Goal: Information Seeking & Learning: Learn about a topic

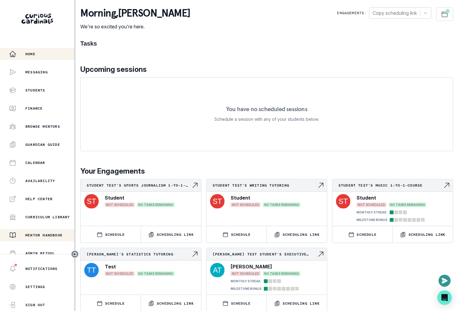
scroll to position [77, 0]
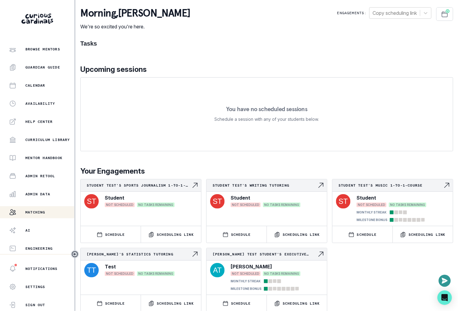
click at [50, 213] on div "Matching" at bounding box center [41, 212] width 65 height 7
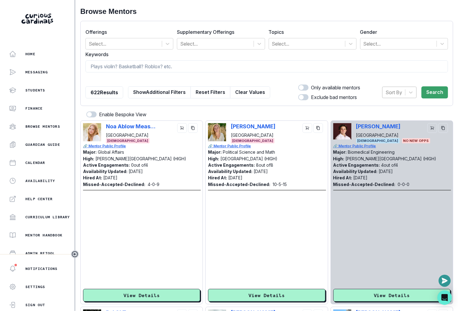
click at [391, 94] on div at bounding box center [394, 92] width 17 height 8
click at [393, 104] on div "Hired at" at bounding box center [399, 108] width 34 height 12
click at [435, 94] on button "Search" at bounding box center [435, 92] width 27 height 12
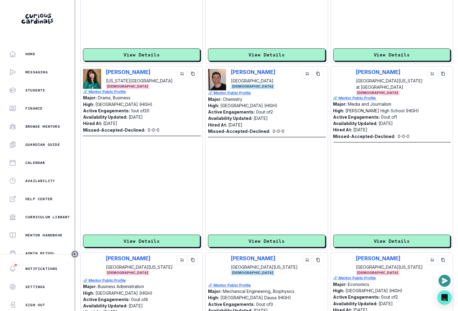
scroll to position [1694, 0]
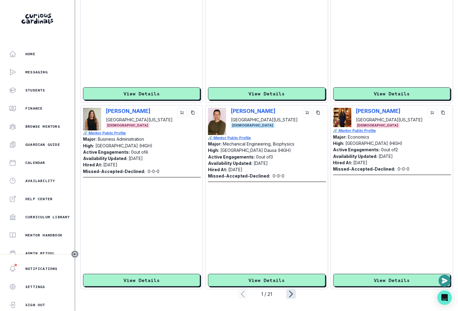
click at [290, 295] on icon "page right" at bounding box center [291, 294] width 10 height 10
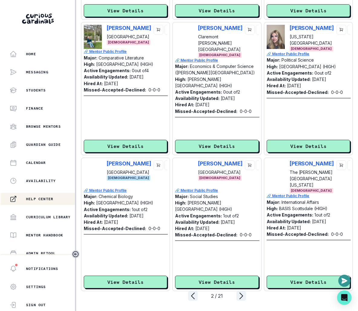
scroll to position [1219, 0]
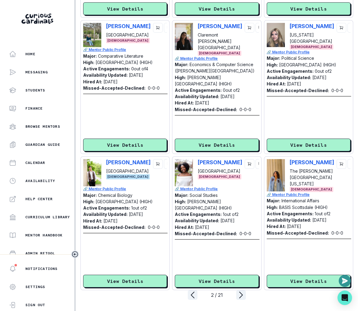
click at [76, 254] on icon "Toggle sidebar" at bounding box center [74, 254] width 7 height 7
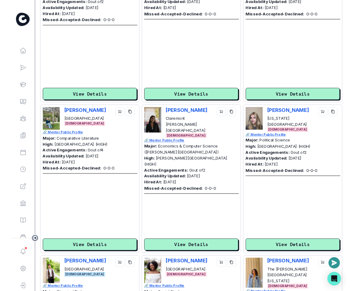
scroll to position [1452, 0]
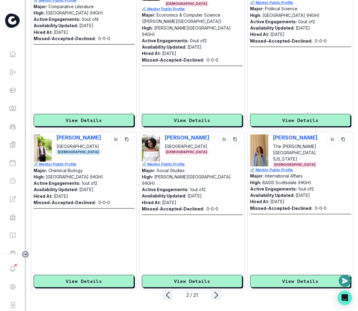
click at [160, 294] on div "2 / 21" at bounding box center [192, 295] width 322 height 10
click at [165, 294] on icon "page left" at bounding box center [168, 295] width 10 height 10
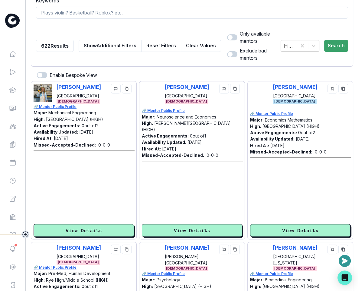
scroll to position [0, 0]
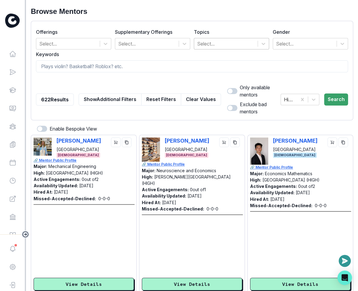
click at [237, 47] on div at bounding box center [225, 44] width 57 height 8
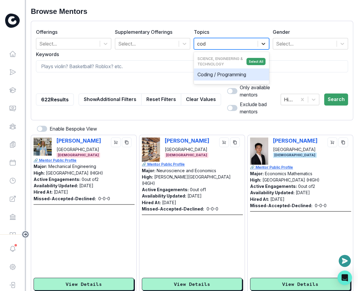
type input "codi"
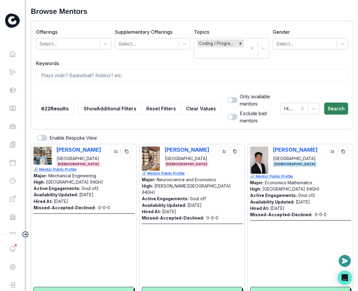
click at [333, 110] on button "Search" at bounding box center [336, 109] width 24 height 12
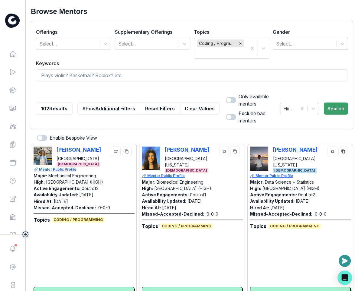
click at [275, 48] on div "Select..." at bounding box center [304, 43] width 63 height 11
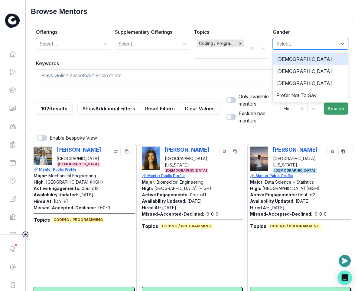
click at [294, 59] on div "[DEMOGRAPHIC_DATA]" at bounding box center [309, 59] width 75 height 12
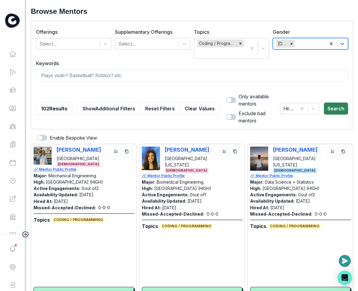
click at [329, 111] on button "Search" at bounding box center [335, 109] width 24 height 12
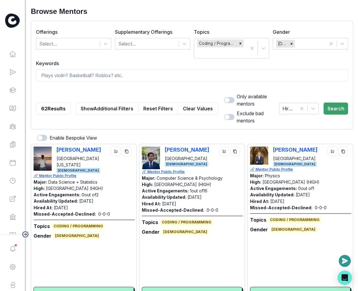
click at [224, 98] on span at bounding box center [229, 100] width 10 height 6
click at [223, 97] on input "checkbox" at bounding box center [223, 97] width 0 height 0
checkbox input "true"
click at [333, 106] on button "Search" at bounding box center [335, 109] width 24 height 12
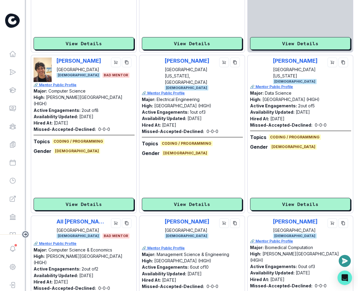
scroll to position [1481, 0]
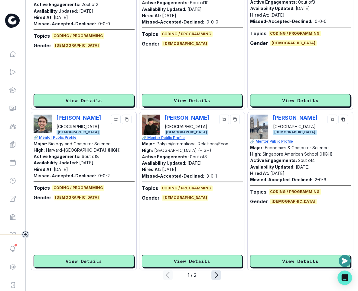
click at [216, 278] on icon "page right" at bounding box center [216, 276] width 10 height 10
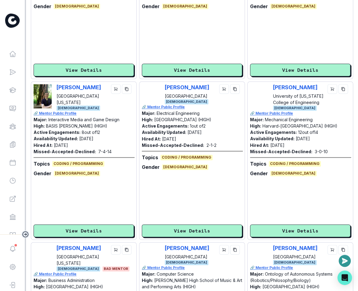
scroll to position [676, 0]
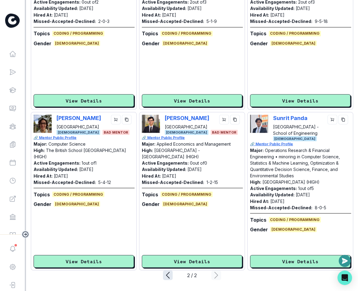
click at [165, 273] on icon "page left" at bounding box center [168, 276] width 10 height 10
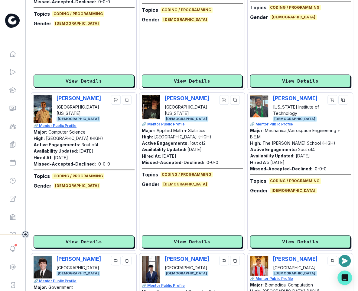
scroll to position [215, 0]
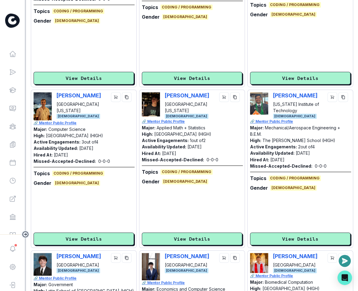
drag, startPoint x: 59, startPoint y: 153, endPoint x: 83, endPoint y: 154, distance: 24.8
click at [84, 154] on div "Hired At: [DATE]" at bounding box center [84, 155] width 101 height 6
click at [83, 154] on div "Hired At: [DATE]" at bounding box center [84, 155] width 101 height 6
drag, startPoint x: 78, startPoint y: 142, endPoint x: 107, endPoint y: 143, distance: 29.7
click at [108, 143] on div "Active Engagements: 3 out of 4" at bounding box center [84, 142] width 101 height 6
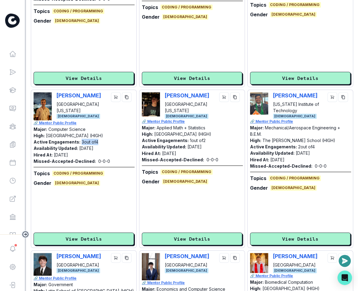
click at [104, 141] on div "Active Engagements: 3 out of 4" at bounding box center [84, 142] width 101 height 6
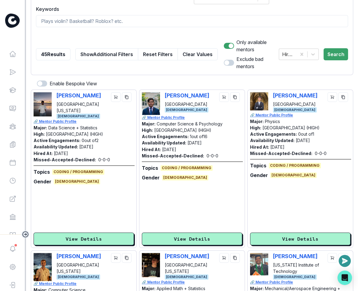
scroll to position [29, 0]
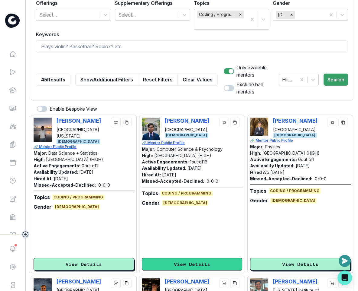
click at [196, 262] on button "View Details" at bounding box center [192, 264] width 100 height 13
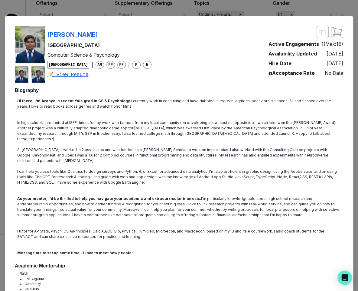
scroll to position [0, 0]
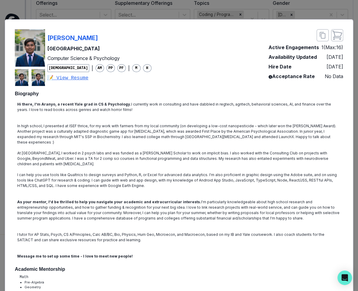
click at [107, 14] on div "[PERSON_NAME] University Computer Science & Psychology [DEMOGRAPHIC_DATA] | AM …" at bounding box center [179, 145] width 358 height 291
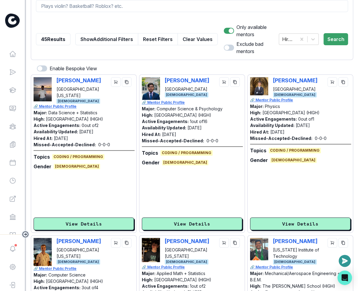
scroll to position [68, 0]
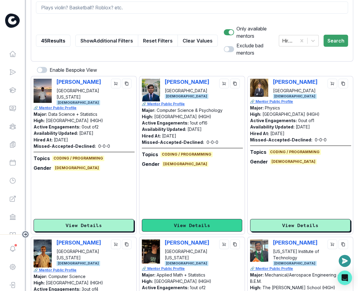
click at [170, 227] on button "View Details" at bounding box center [192, 225] width 100 height 13
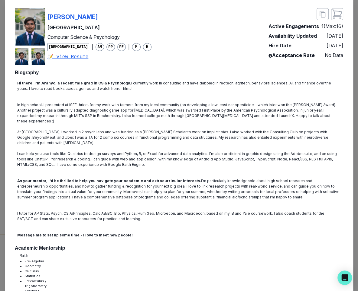
scroll to position [17, 0]
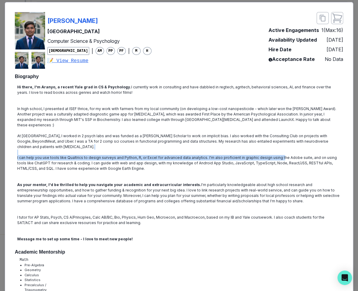
drag, startPoint x: 203, startPoint y: 149, endPoint x: 277, endPoint y: 154, distance: 74.2
click at [277, 154] on div "Hi there, I'm Aranyo, a recent Yale grad in CS & Psychology. I currently work i…" at bounding box center [179, 163] width 328 height 162
click at [277, 155] on p "I can help you use tools like Qualtrics to design surveys and Python, R, or Exc…" at bounding box center [178, 163] width 323 height 16
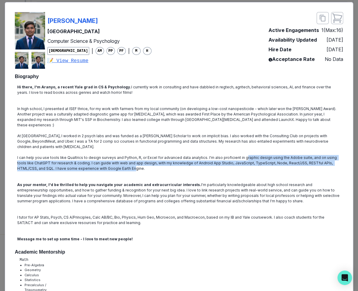
drag, startPoint x: 240, startPoint y: 155, endPoint x: 111, endPoint y: 161, distance: 128.8
click at [111, 161] on p "I can help you use tools like Qualtrics to design surveys and Python, R, or Exc…" at bounding box center [178, 163] width 323 height 16
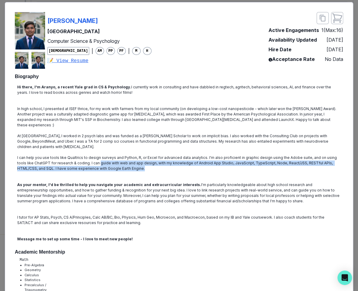
drag, startPoint x: 88, startPoint y: 159, endPoint x: 208, endPoint y: 162, distance: 119.6
click at [208, 162] on p "I can help you use tools like Qualtrics to design surveys and Python, R, or Exc…" at bounding box center [178, 163] width 323 height 16
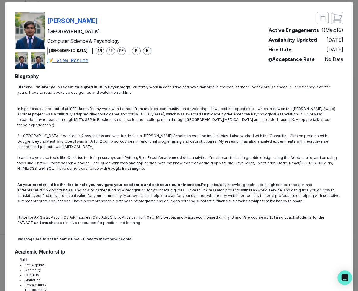
scroll to position [11, 0]
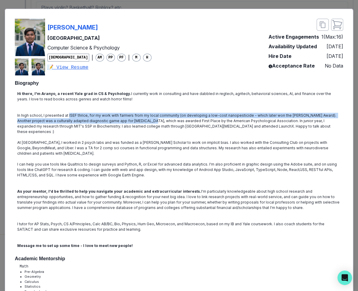
drag, startPoint x: 68, startPoint y: 114, endPoint x: 136, endPoint y: 120, distance: 68.9
click at [136, 120] on p "In high school, I presented at ISEF thrice, for my work with farmers from my lo…" at bounding box center [178, 126] width 323 height 27
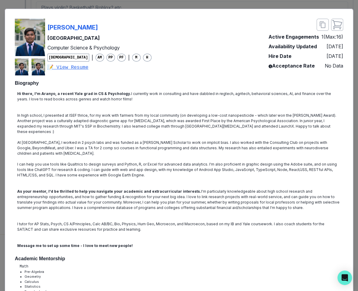
click at [161, 128] on p "In high school, I presented at ISEF thrice, for my work with farmers from my lo…" at bounding box center [178, 126] width 323 height 27
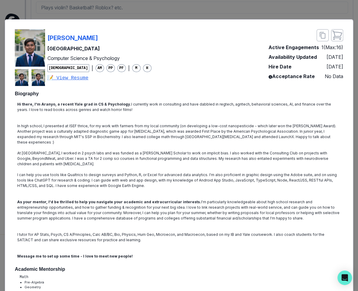
click at [175, 4] on div "[PERSON_NAME] University Computer Science & Psychology [DEMOGRAPHIC_DATA] | AM …" at bounding box center [179, 145] width 358 height 291
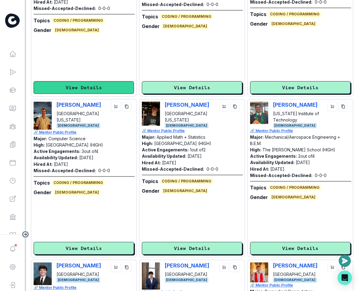
scroll to position [207, 0]
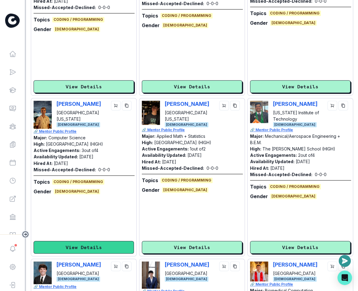
click at [85, 250] on button "View Details" at bounding box center [84, 247] width 100 height 13
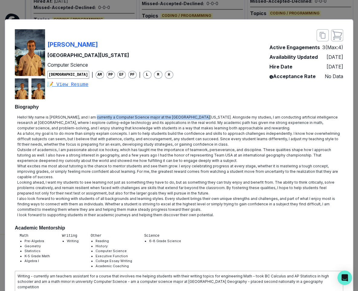
drag, startPoint x: 89, startPoint y: 117, endPoint x: 193, endPoint y: 119, distance: 104.2
click at [193, 119] on p "Hello! My name is [PERSON_NAME], and I am currently a Computer Science major at…" at bounding box center [178, 123] width 323 height 16
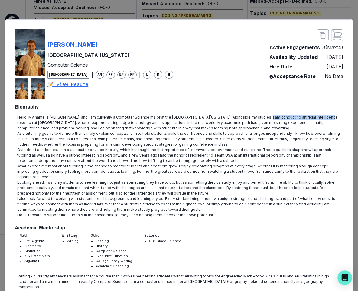
drag, startPoint x: 252, startPoint y: 117, endPoint x: 312, endPoint y: 117, distance: 59.5
click at [312, 117] on p "Hello! My name is [PERSON_NAME], and I am currently a Computer Science major at…" at bounding box center [178, 123] width 323 height 16
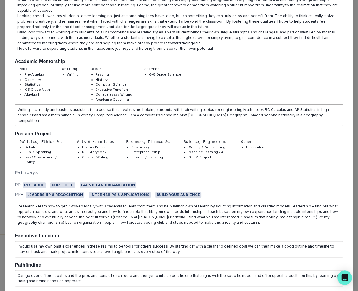
scroll to position [0, 0]
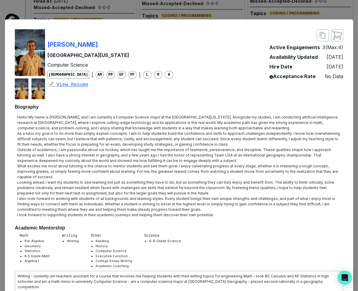
click at [280, 11] on div "[PERSON_NAME] [GEOGRAPHIC_DATA][US_STATE] Computer Science [DEMOGRAPHIC_DATA] |…" at bounding box center [179, 145] width 358 height 291
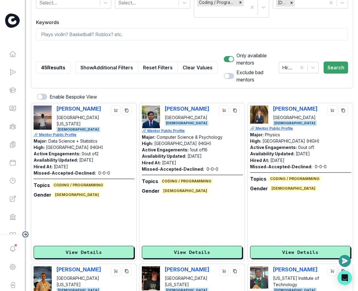
scroll to position [44, 0]
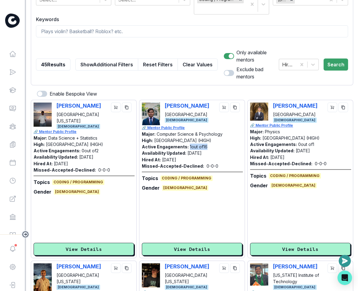
drag, startPoint x: 186, startPoint y: 147, endPoint x: 221, endPoint y: 147, distance: 35.0
click at [221, 147] on div "Active Engagements: 1 out of 16" at bounding box center [192, 147] width 101 height 6
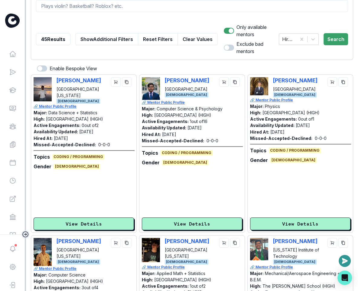
scroll to position [71, 0]
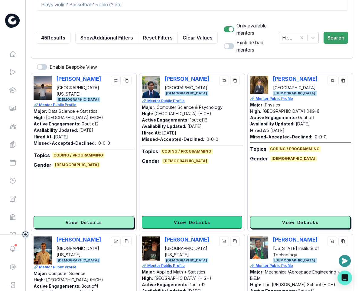
click at [182, 217] on button "View Details" at bounding box center [192, 222] width 100 height 13
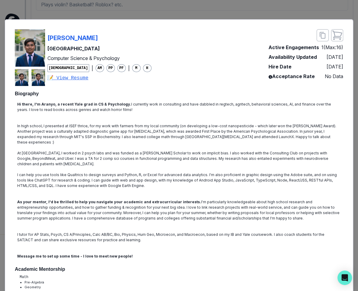
click at [193, 10] on div "[PERSON_NAME] University Computer Science & Psychology [DEMOGRAPHIC_DATA] | AM …" at bounding box center [179, 145] width 358 height 291
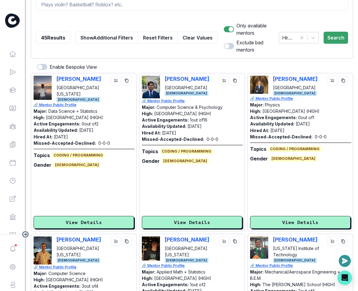
scroll to position [0, 0]
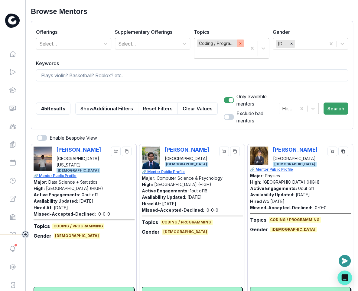
click at [242, 45] on div "Remove Coding / Programming" at bounding box center [240, 44] width 7 height 8
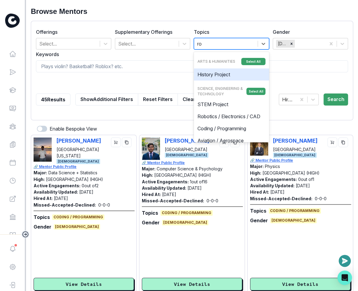
type input "rob"
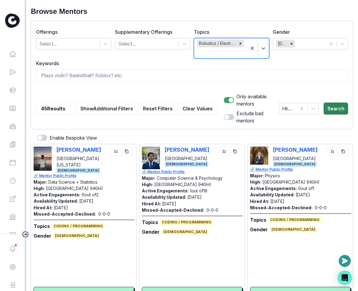
click at [329, 111] on button "Search" at bounding box center [335, 109] width 24 height 12
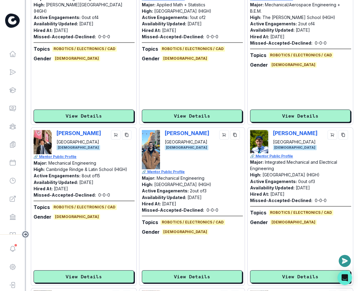
scroll to position [178, 0]
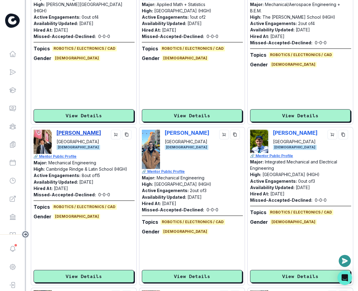
click at [89, 133] on p "[PERSON_NAME]" at bounding box center [78, 133] width 44 height 6
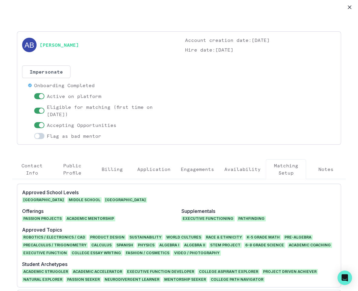
click at [196, 182] on div "Approved School Levels Lower School Middle School Upper School Offerings Passio…" at bounding box center [178, 282] width 333 height 206
click at [196, 169] on p "Engagements" at bounding box center [197, 169] width 33 height 7
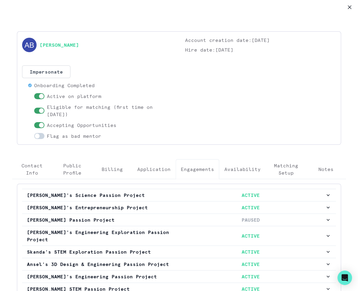
scroll to position [58, 0]
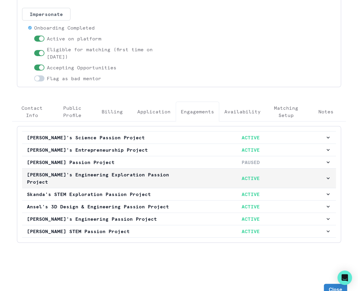
click at [184, 175] on p "ACTIVE" at bounding box center [250, 178] width 149 height 7
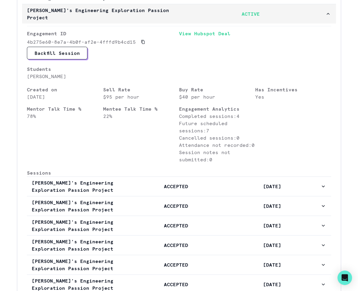
scroll to position [206, 0]
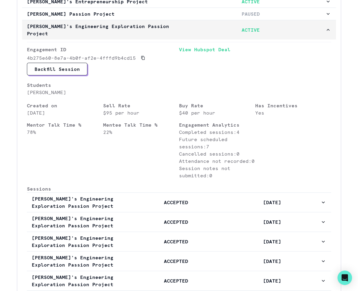
click at [214, 21] on button "[PERSON_NAME]'s Engineering Exploration Passion Project ACTIVE" at bounding box center [178, 29] width 313 height 19
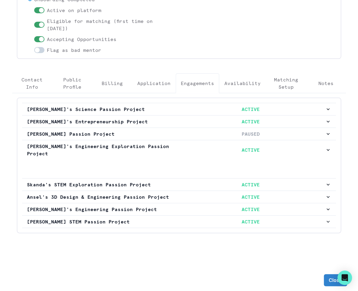
scroll to position [58, 0]
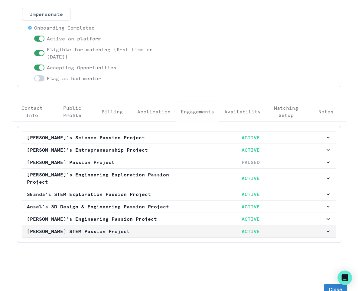
click at [180, 228] on p "ACTIVE" at bounding box center [250, 231] width 149 height 7
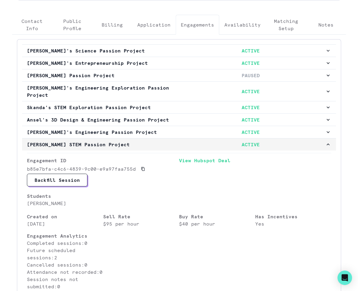
scroll to position [310, 0]
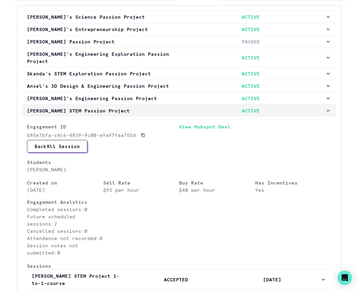
click at [209, 107] on p "ACTIVE" at bounding box center [250, 110] width 149 height 7
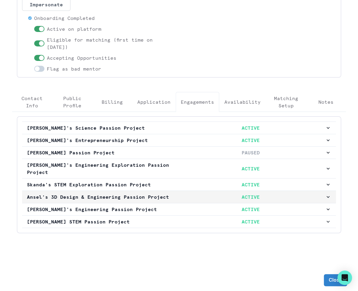
scroll to position [58, 0]
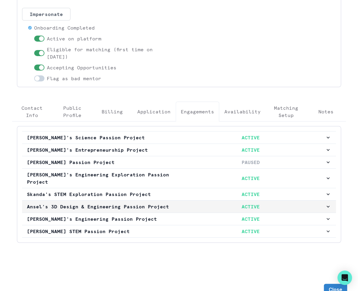
click at [178, 203] on button "Ansel's 3D Design & Engineering Passion Project ACTIVE" at bounding box center [178, 207] width 313 height 12
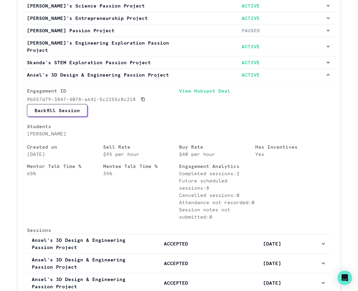
scroll to position [185, 0]
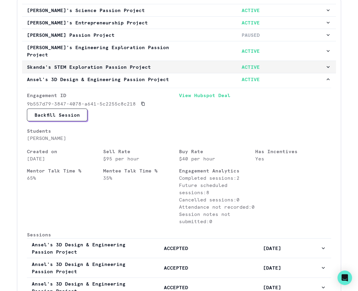
click at [209, 63] on p "ACTIVE" at bounding box center [250, 66] width 149 height 7
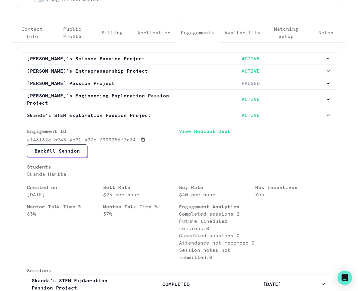
scroll to position [81, 0]
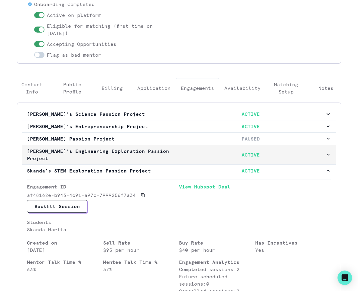
click at [213, 153] on button "[PERSON_NAME]'s Engineering Exploration Passion Project ACTIVE" at bounding box center [178, 154] width 313 height 19
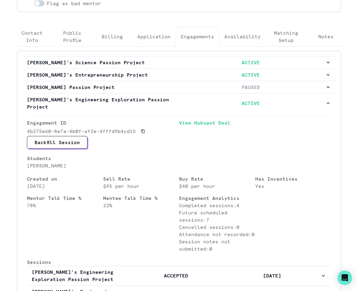
scroll to position [122, 0]
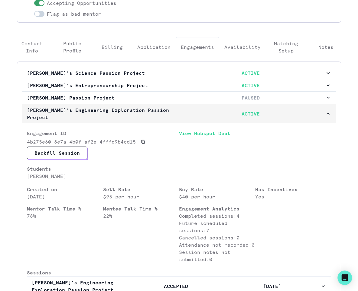
click at [219, 110] on p "ACTIVE" at bounding box center [250, 113] width 149 height 7
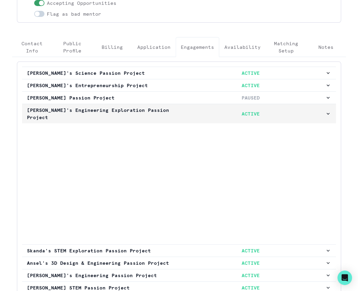
scroll to position [58, 0]
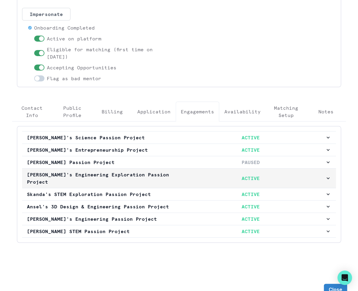
click at [195, 175] on p "ACTIVE" at bounding box center [250, 178] width 149 height 7
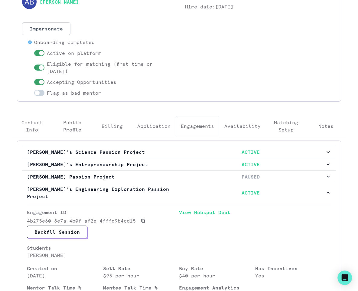
scroll to position [26, 0]
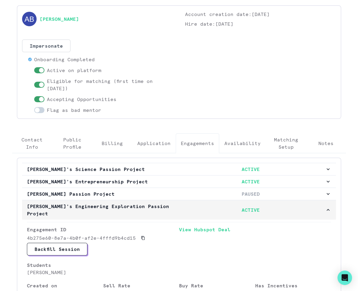
click at [189, 201] on button "[PERSON_NAME]'s Engineering Exploration Passion Project ACTIVE" at bounding box center [178, 210] width 313 height 19
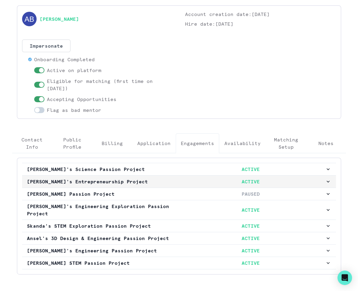
click at [186, 186] on button "[PERSON_NAME]'s Entrepreneurship Project ACTIVE" at bounding box center [178, 182] width 313 height 12
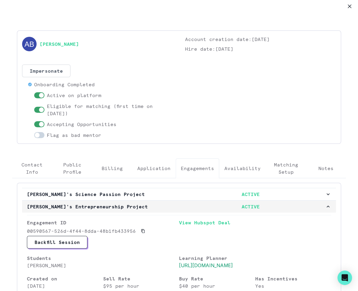
scroll to position [0, 0]
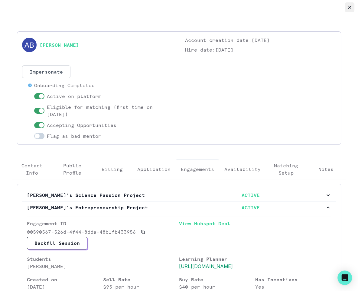
click at [345, 9] on button "Close" at bounding box center [349, 7] width 10 height 10
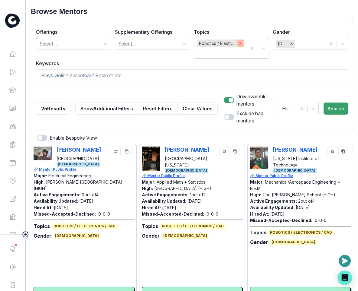
click at [241, 44] on icon "Remove Robotics / Electronics / CAD" at bounding box center [240, 43] width 4 height 4
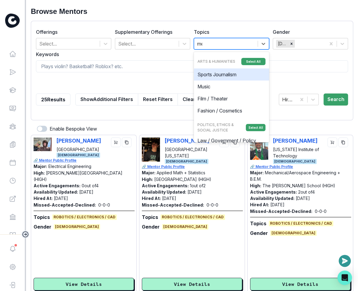
type input "med"
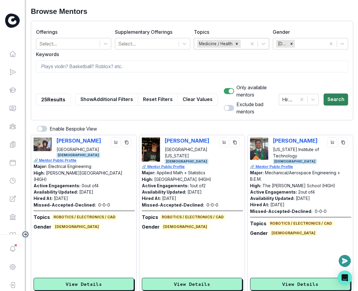
click at [335, 98] on button "Search" at bounding box center [335, 100] width 24 height 12
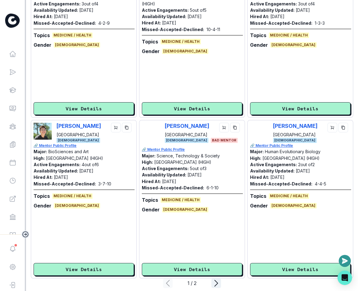
scroll to position [1472, 0]
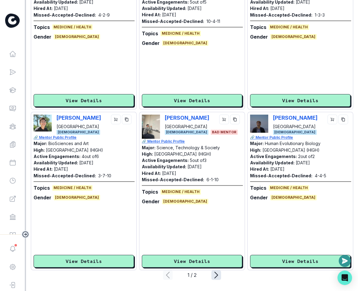
click at [215, 277] on icon "page right" at bounding box center [215, 275] width 3 height 6
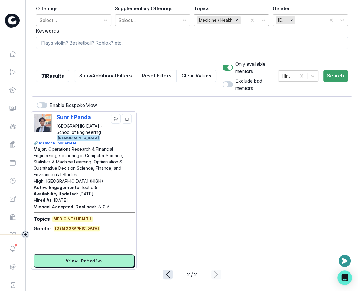
click at [167, 275] on icon "page left" at bounding box center [168, 275] width 10 height 10
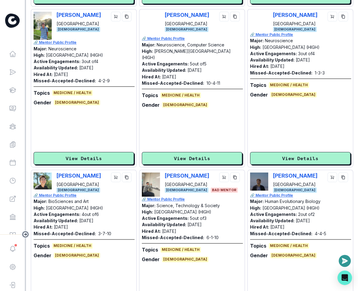
scroll to position [1472, 0]
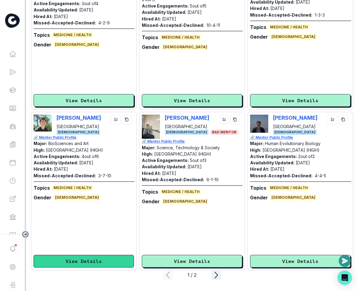
click at [86, 263] on button "View Details" at bounding box center [84, 261] width 100 height 13
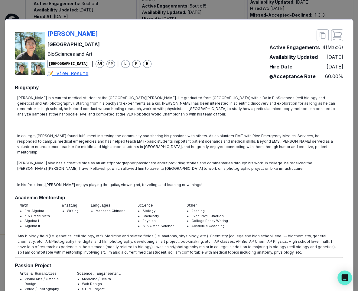
click at [141, 13] on div "[PERSON_NAME] [PERSON_NAME] University BioSciences and Art [DEMOGRAPHIC_DATA] |…" at bounding box center [179, 145] width 358 height 291
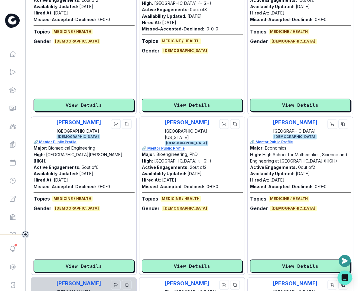
scroll to position [507, 0]
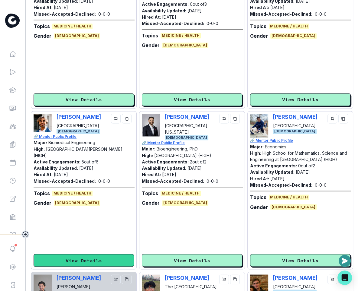
click at [90, 258] on button "View Details" at bounding box center [84, 260] width 100 height 13
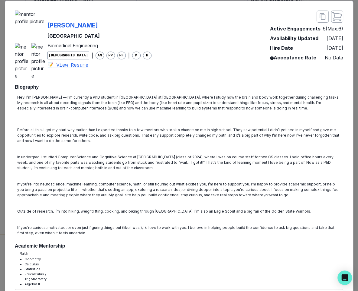
scroll to position [0, 0]
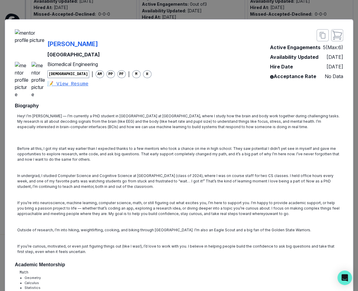
click at [165, 7] on div "[PERSON_NAME] [GEOGRAPHIC_DATA] Biomedical Engineering [DEMOGRAPHIC_DATA] | AM …" at bounding box center [179, 145] width 358 height 291
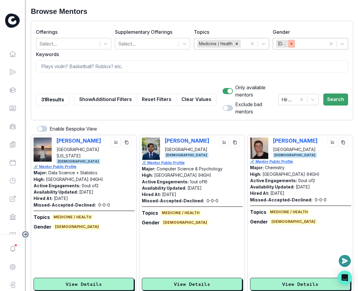
click at [289, 47] on div "Remove Male" at bounding box center [291, 44] width 7 height 8
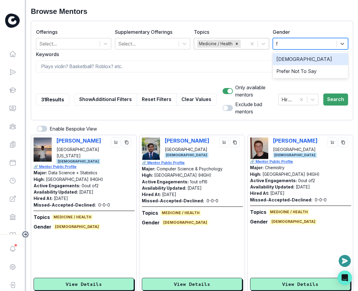
type input "fe"
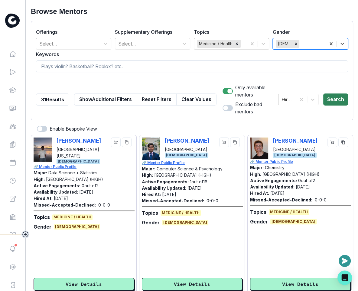
click at [332, 99] on button "Search" at bounding box center [335, 100] width 25 height 12
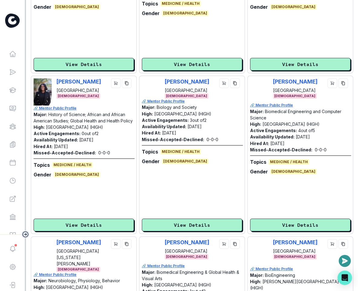
scroll to position [1472, 0]
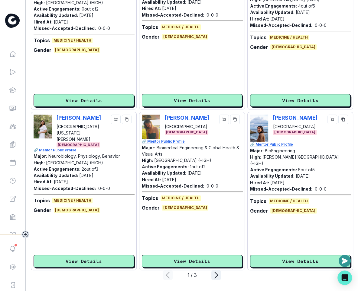
click at [210, 272] on div "1 / 3" at bounding box center [191, 275] width 39 height 7
click at [214, 274] on icon "page right" at bounding box center [216, 276] width 10 height 10
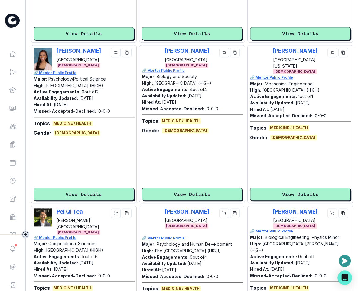
scroll to position [0, 0]
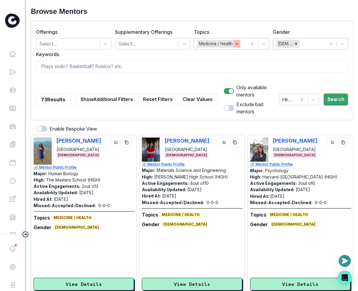
click at [237, 42] on icon "Remove Medicine / Health" at bounding box center [236, 44] width 4 height 4
click at [338, 98] on button "Search" at bounding box center [335, 100] width 24 height 12
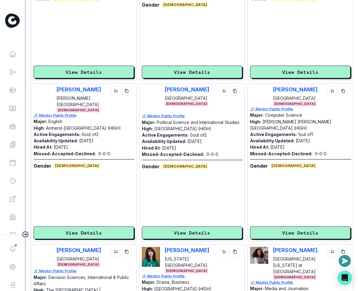
scroll to position [663, 0]
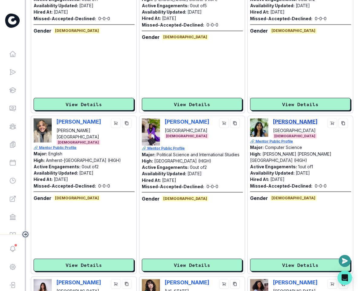
click at [292, 121] on p "[PERSON_NAME]" at bounding box center [295, 121] width 44 height 6
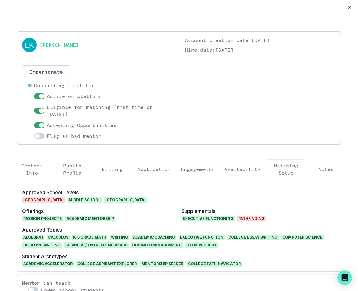
click at [236, 169] on p "Availability" at bounding box center [242, 169] width 36 height 7
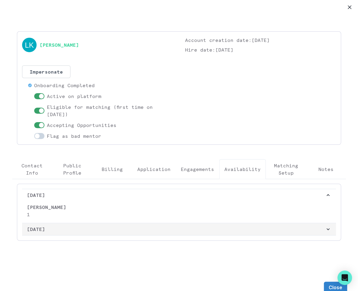
click at [190, 230] on p "[DATE]" at bounding box center [176, 229] width 298 height 7
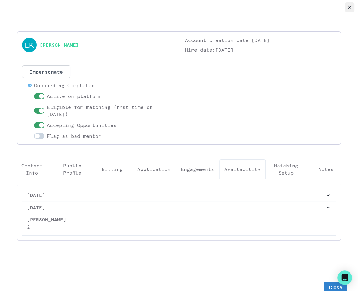
click at [347, 5] on icon "Close" at bounding box center [349, 7] width 4 height 4
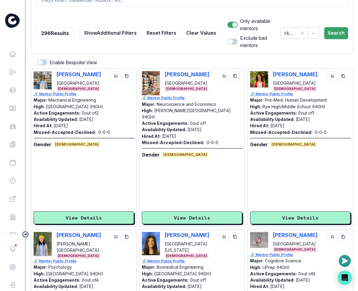
scroll to position [0, 0]
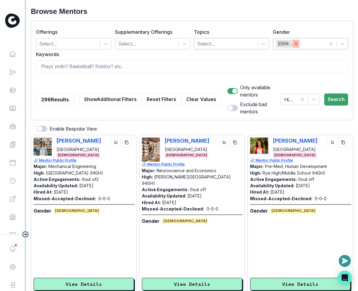
click at [294, 45] on icon "Remove Female" at bounding box center [296, 44] width 4 height 4
click at [334, 97] on button "Search" at bounding box center [336, 100] width 24 height 12
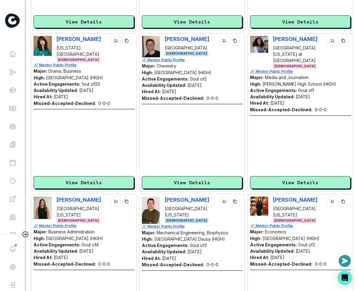
scroll to position [1382, 0]
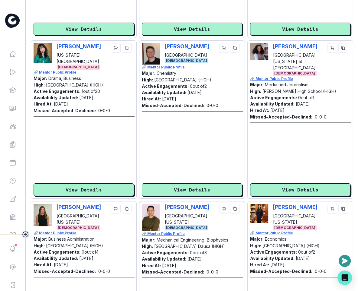
click at [274, 179] on div "[PERSON_NAME] [GEOGRAPHIC_DATA][US_STATE] at [GEOGRAPHIC_DATA] [DEMOGRAPHIC_DAT…" at bounding box center [300, 119] width 100 height 153
click at [274, 187] on button "View Details" at bounding box center [300, 190] width 100 height 13
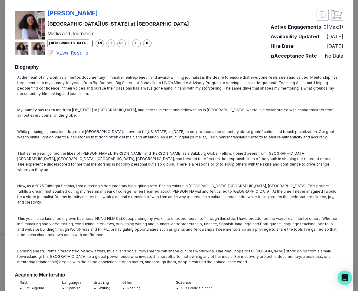
scroll to position [0, 0]
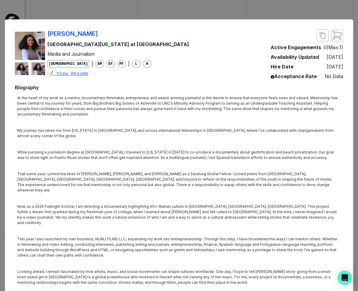
click at [203, 1] on div "[PERSON_NAME] [GEOGRAPHIC_DATA][US_STATE] at [GEOGRAPHIC_DATA] Media and Journa…" at bounding box center [179, 145] width 358 height 291
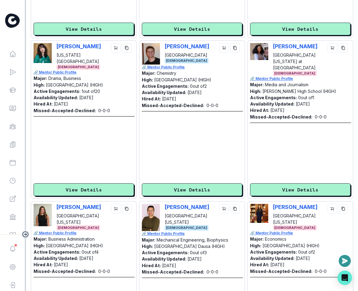
scroll to position [1472, 0]
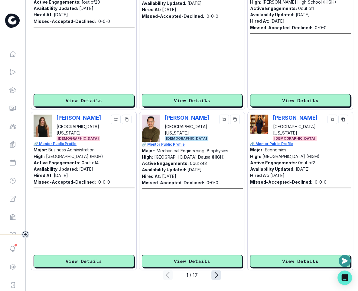
click at [214, 274] on icon "page right" at bounding box center [216, 276] width 10 height 10
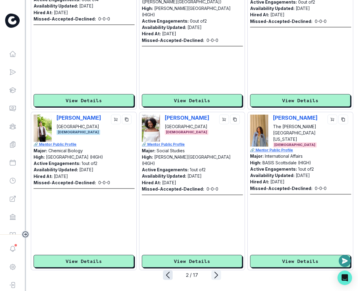
click at [170, 273] on icon "page left" at bounding box center [168, 276] width 10 height 10
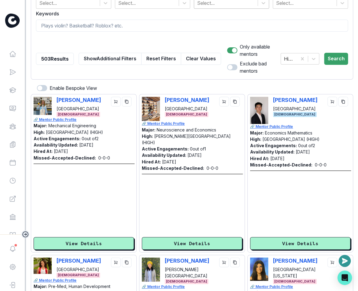
scroll to position [0, 0]
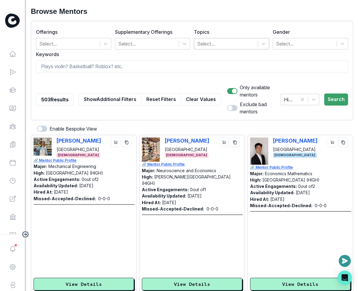
click at [232, 92] on span at bounding box center [234, 91] width 5 height 5
click at [227, 88] on input "checkbox" at bounding box center [227, 88] width 0 height 0
checkbox input "false"
click at [324, 98] on button "Search" at bounding box center [336, 100] width 24 height 12
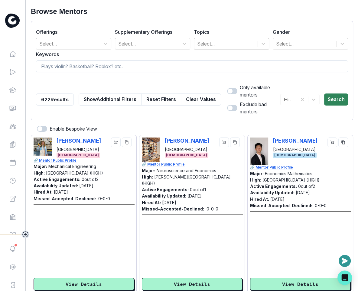
click at [324, 98] on button "Search" at bounding box center [336, 100] width 24 height 12
click at [299, 96] on div at bounding box center [295, 99] width 14 height 8
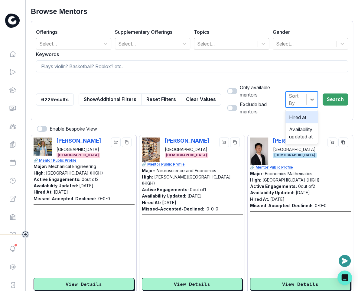
click at [299, 114] on div "Hired at" at bounding box center [301, 117] width 32 height 12
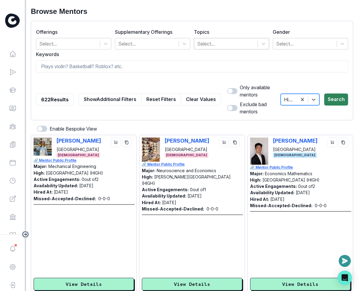
click at [336, 100] on button "Search" at bounding box center [336, 100] width 24 height 12
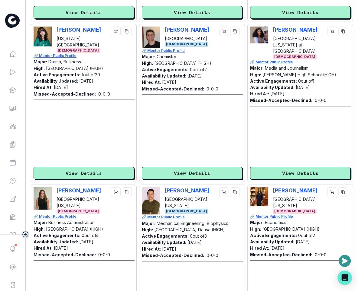
scroll to position [1472, 0]
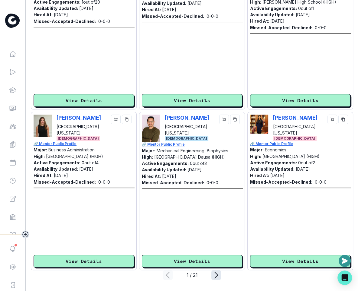
click at [215, 272] on icon "page right" at bounding box center [216, 276] width 10 height 10
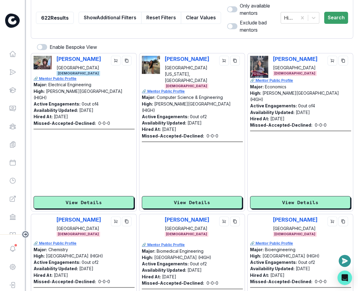
scroll to position [0, 0]
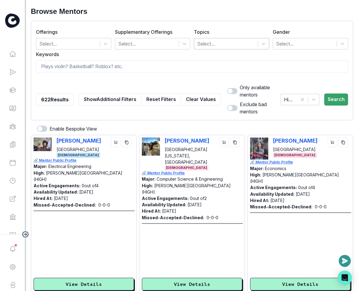
drag, startPoint x: 1, startPoint y: 118, endPoint x: -122, endPoint y: 119, distance: 122.9
click at [0, 119] on html "Home Messaging Students Finance Browse Mentors Guardian Guide Calendar Availabi…" at bounding box center [179, 145] width 358 height 291
